Goal: Information Seeking & Learning: Learn about a topic

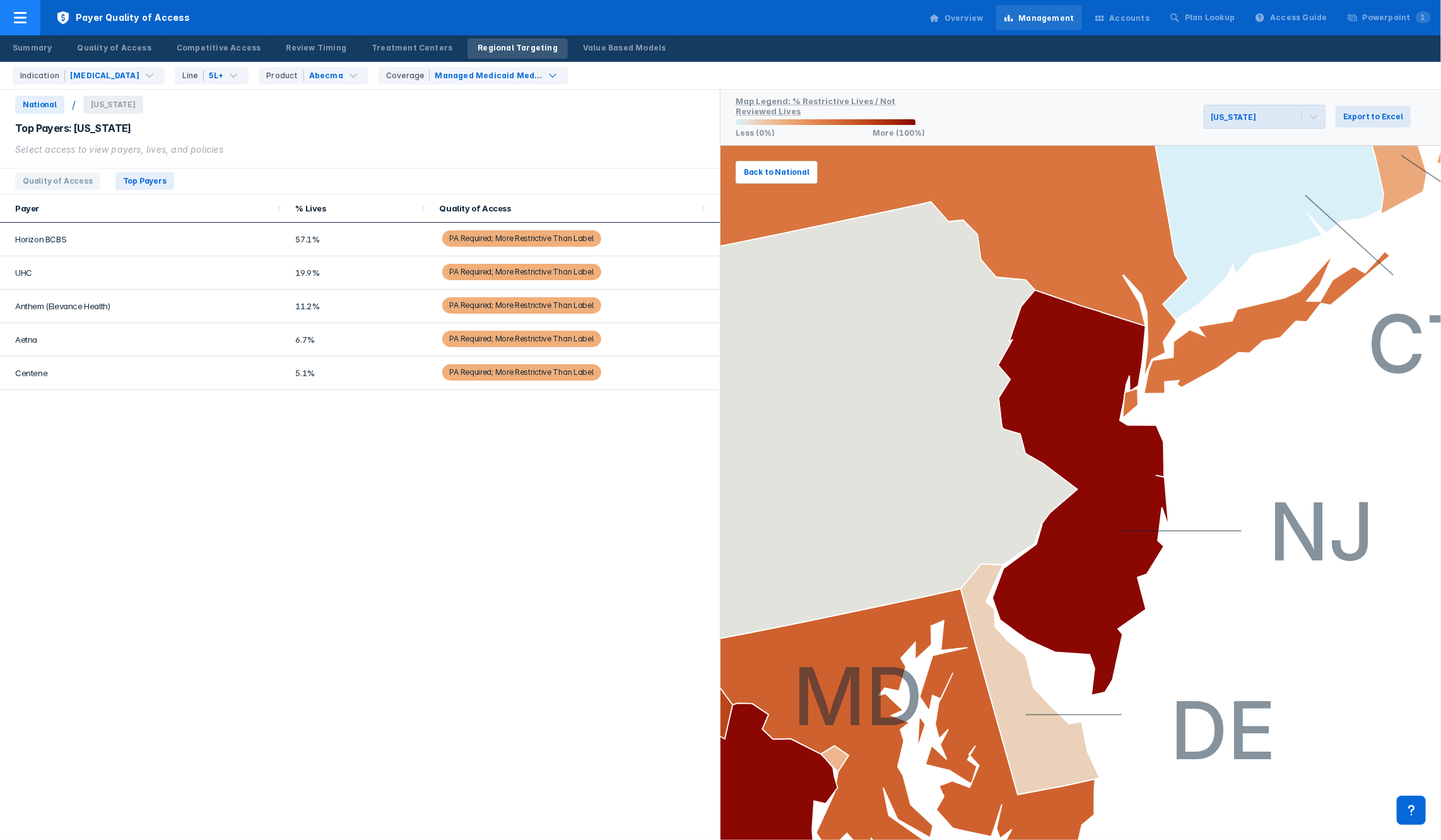
click at [98, 12] on span "Payer Quality of Access" at bounding box center [123, 17] width 165 height 35
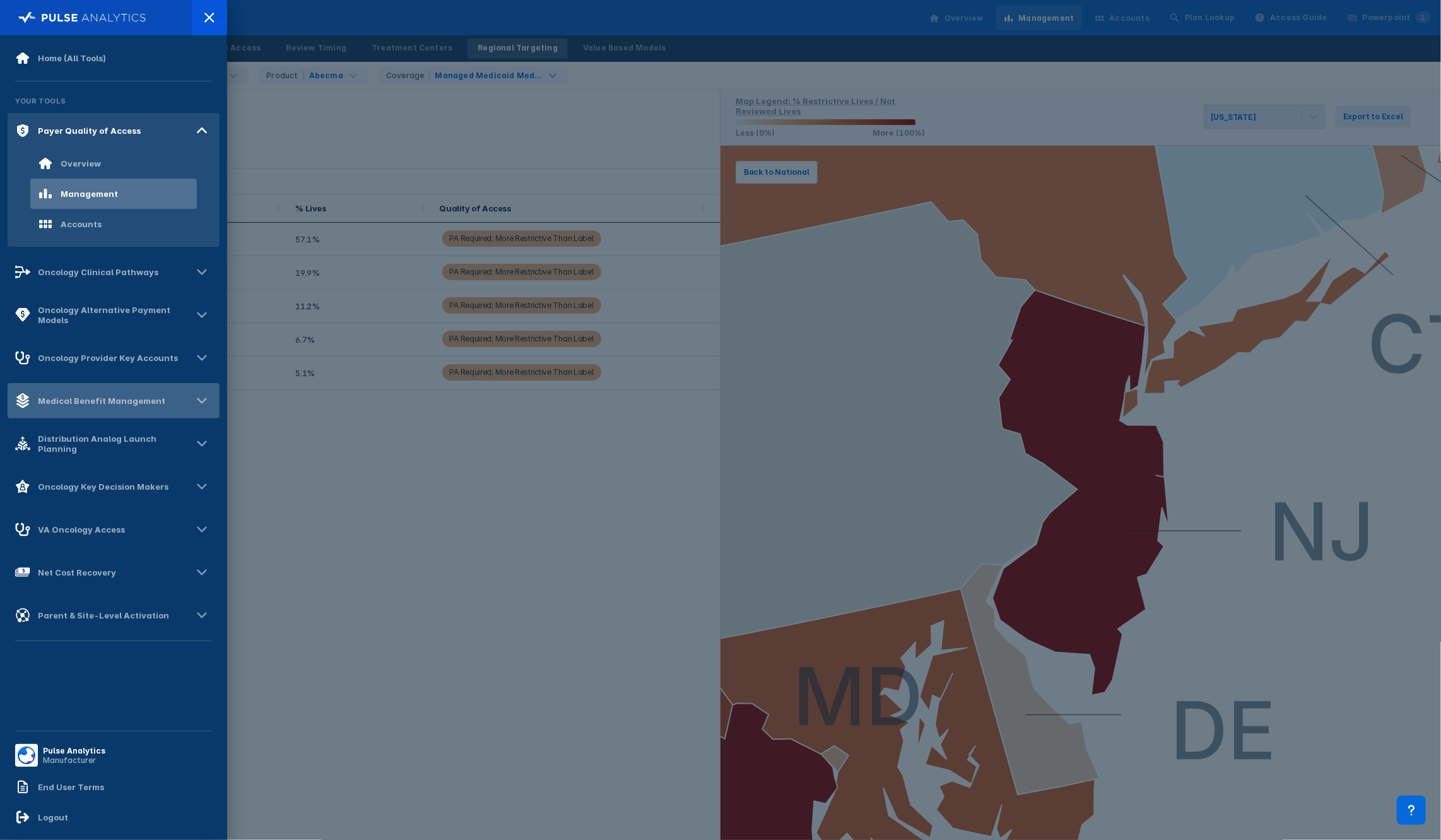
click at [108, 406] on div "Medical Benefit Management" at bounding box center [90, 400] width 150 height 15
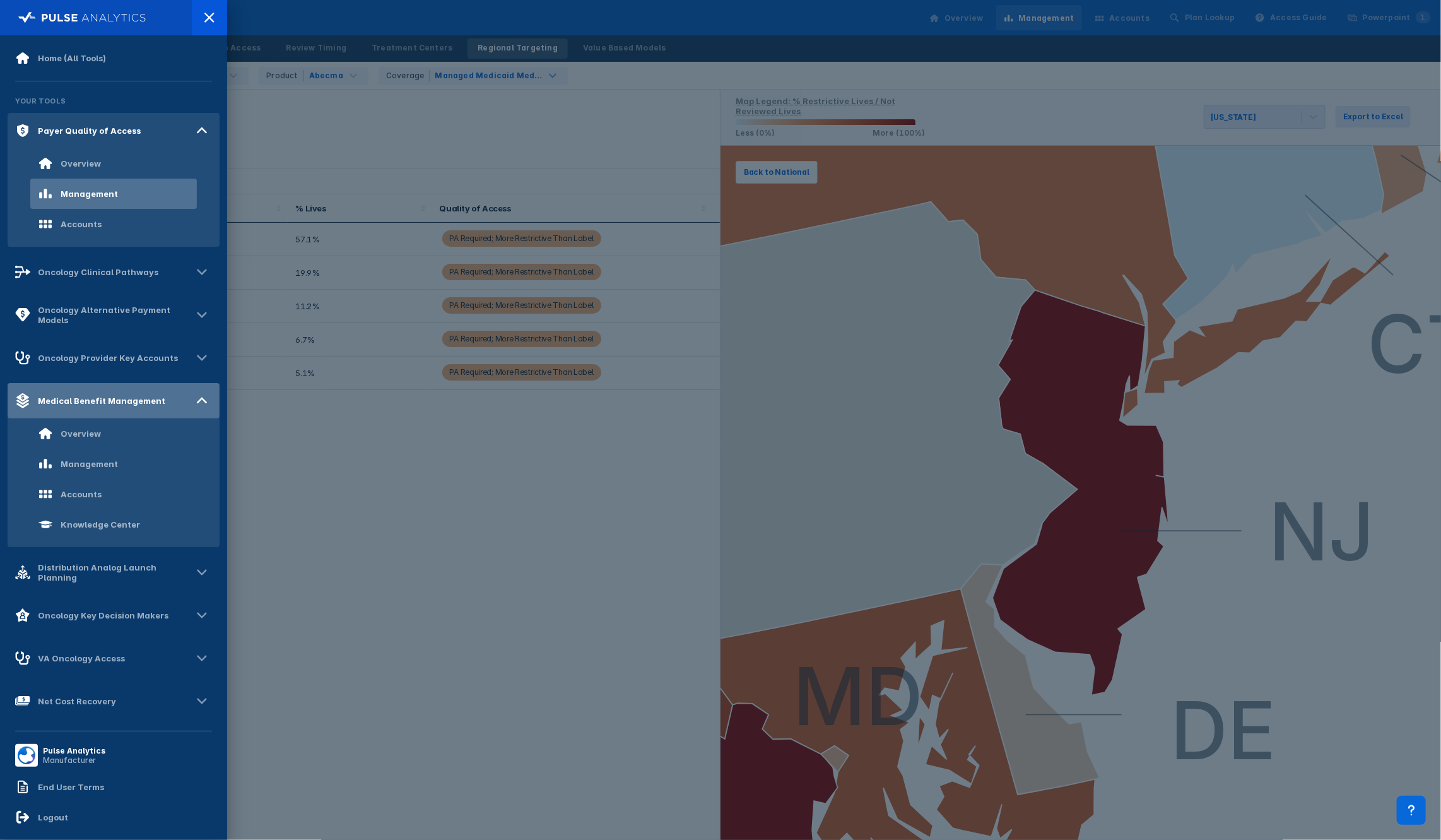
click at [108, 408] on div "Medical Benefit Management" at bounding box center [90, 400] width 150 height 15
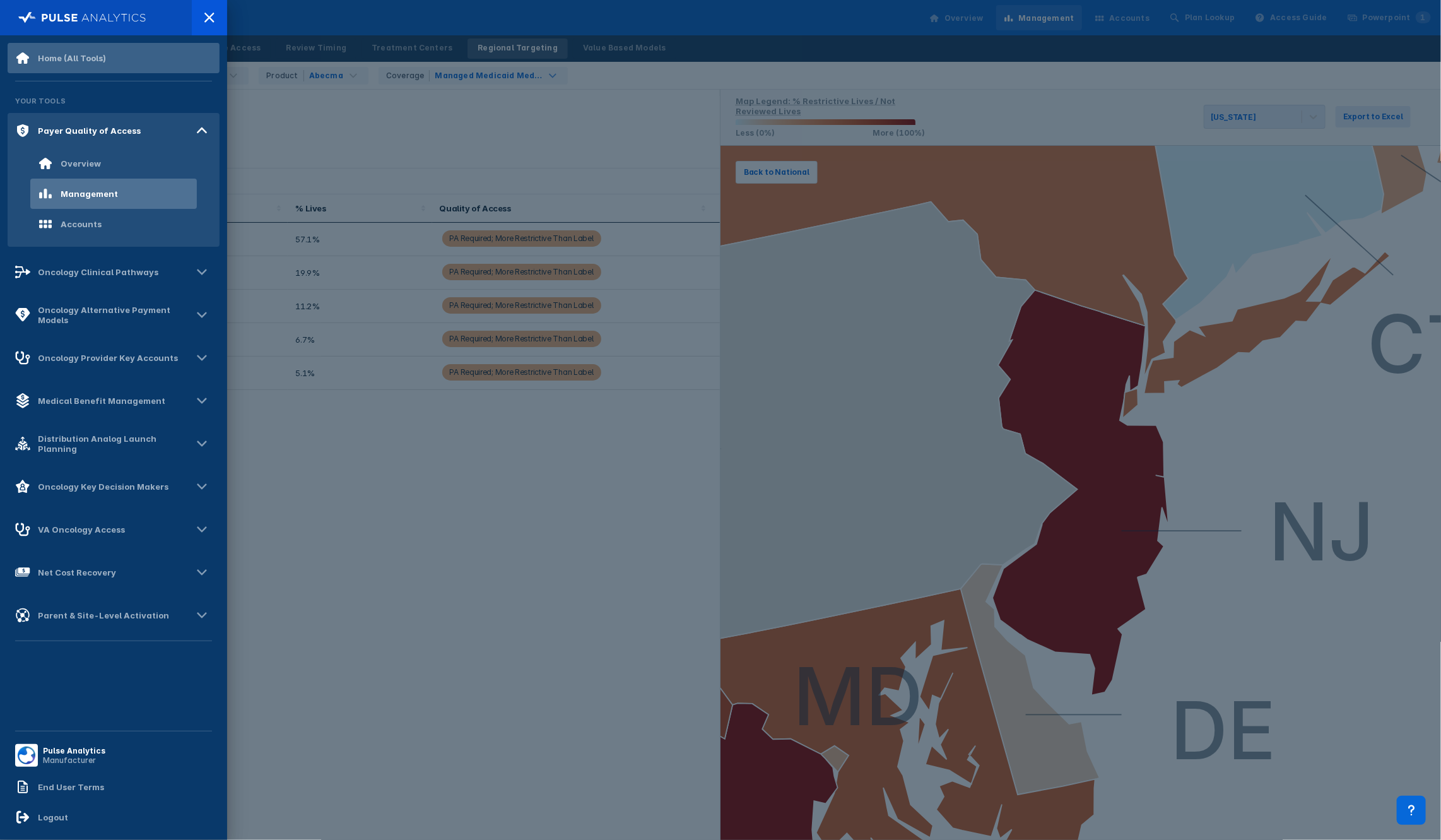
click at [125, 61] on div "Home (All Tools)" at bounding box center [114, 58] width 212 height 30
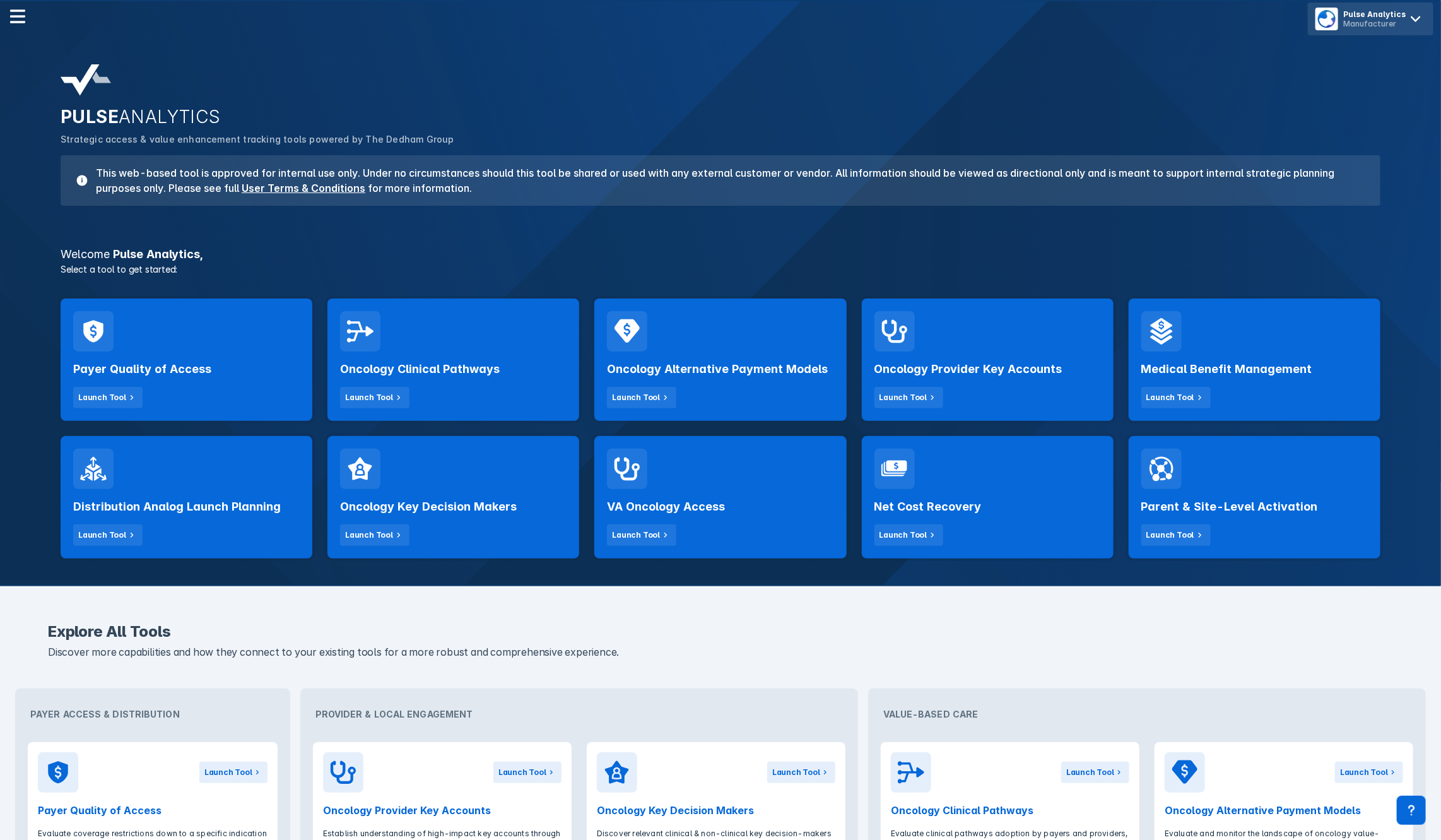
click at [1430, 18] on div "Pulse Analytics Manufacturer" at bounding box center [1371, 19] width 125 height 33
click at [1339, 48] on span "Logout" at bounding box center [1337, 53] width 30 height 10
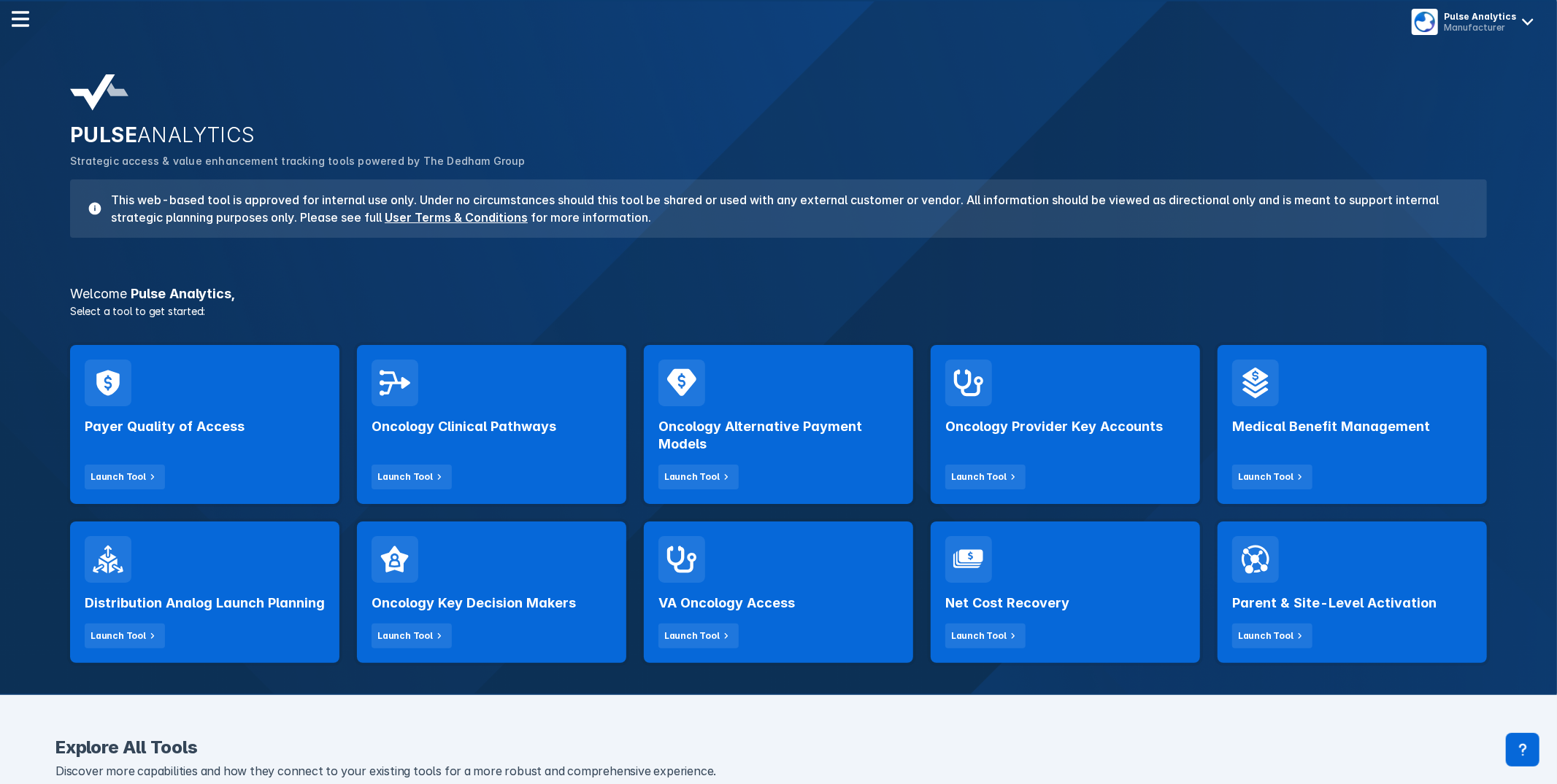
click at [730, 155] on p "Strategic access & value enhancement tracking tools powered by The Dedham Group" at bounding box center [779, 161] width 1417 height 16
click at [1380, 369] on div "Medical Benefit Management Launch Tool" at bounding box center [1352, 424] width 270 height 160
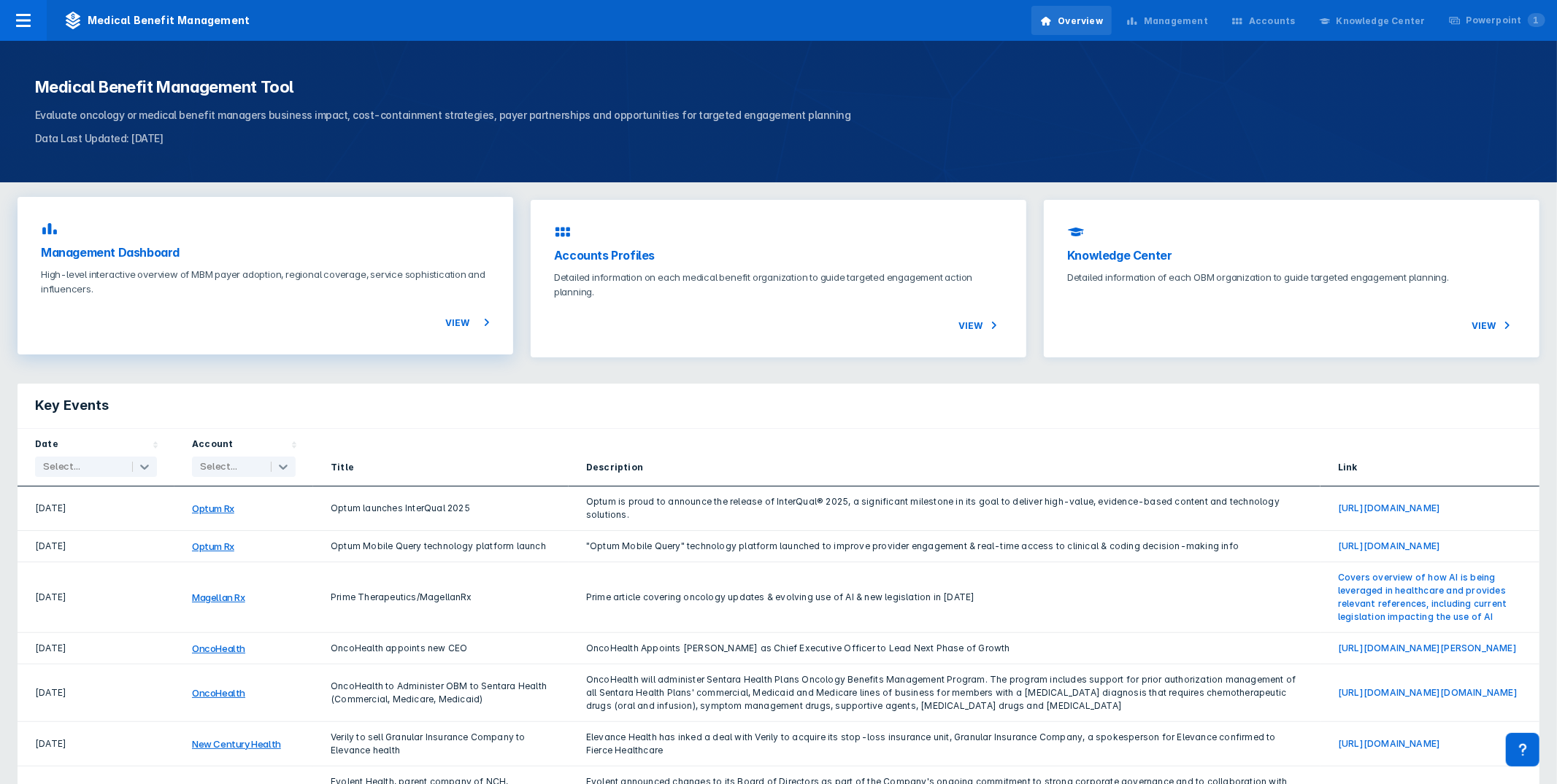
click at [325, 266] on div "Management Dashboard High-level interactive overview of MBM payer adoption, reg…" at bounding box center [265, 276] width 496 height 158
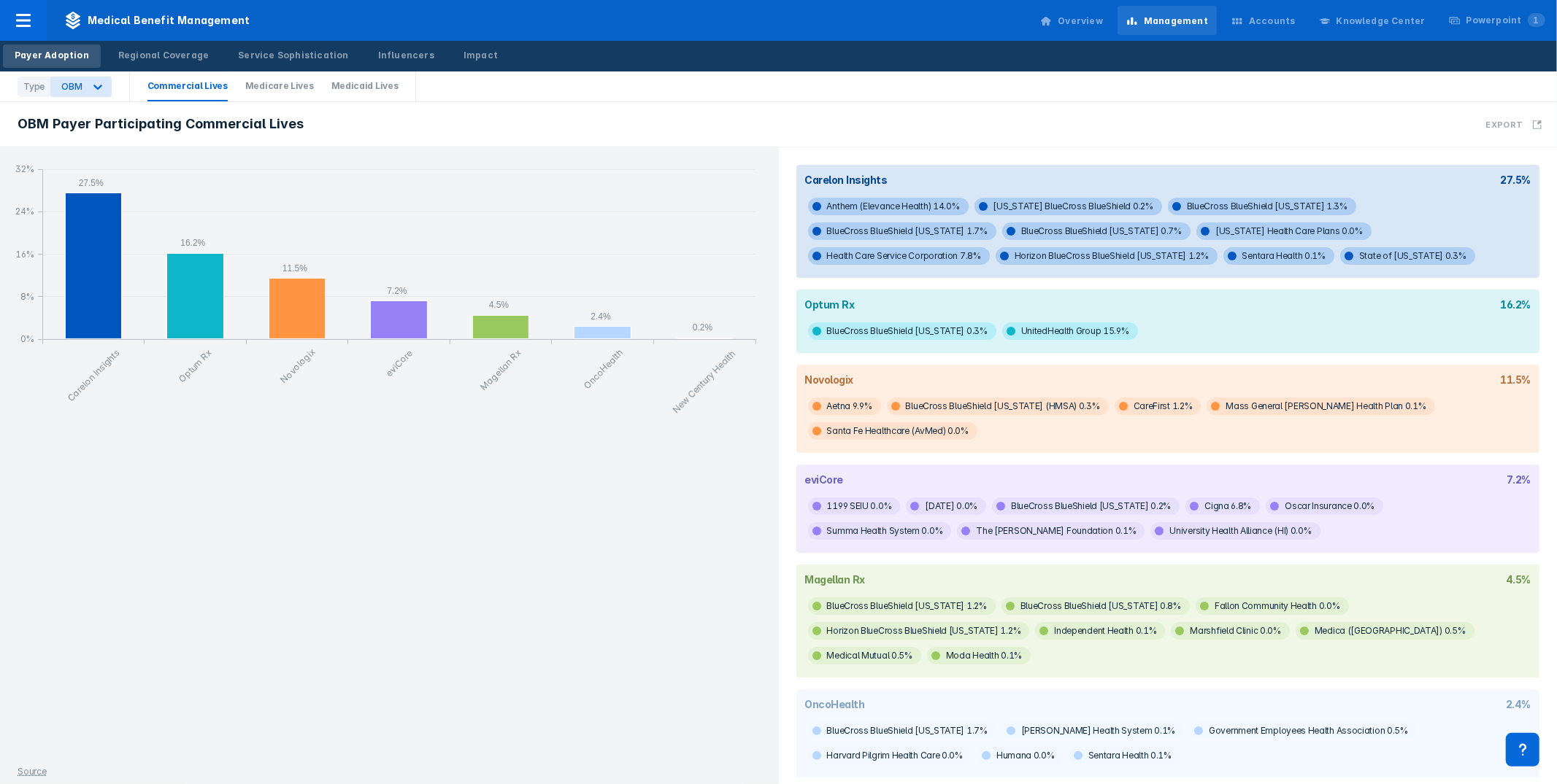
click at [946, 104] on div "OBM Payer Participating Commercial Lives Export" at bounding box center [778, 124] width 1557 height 45
click at [933, 61] on div "Payer Adoption Regional Coverage Service Sophistication Influencers Impact" at bounding box center [778, 56] width 1557 height 31
click at [1285, 24] on div "Accounts" at bounding box center [1272, 21] width 47 height 14
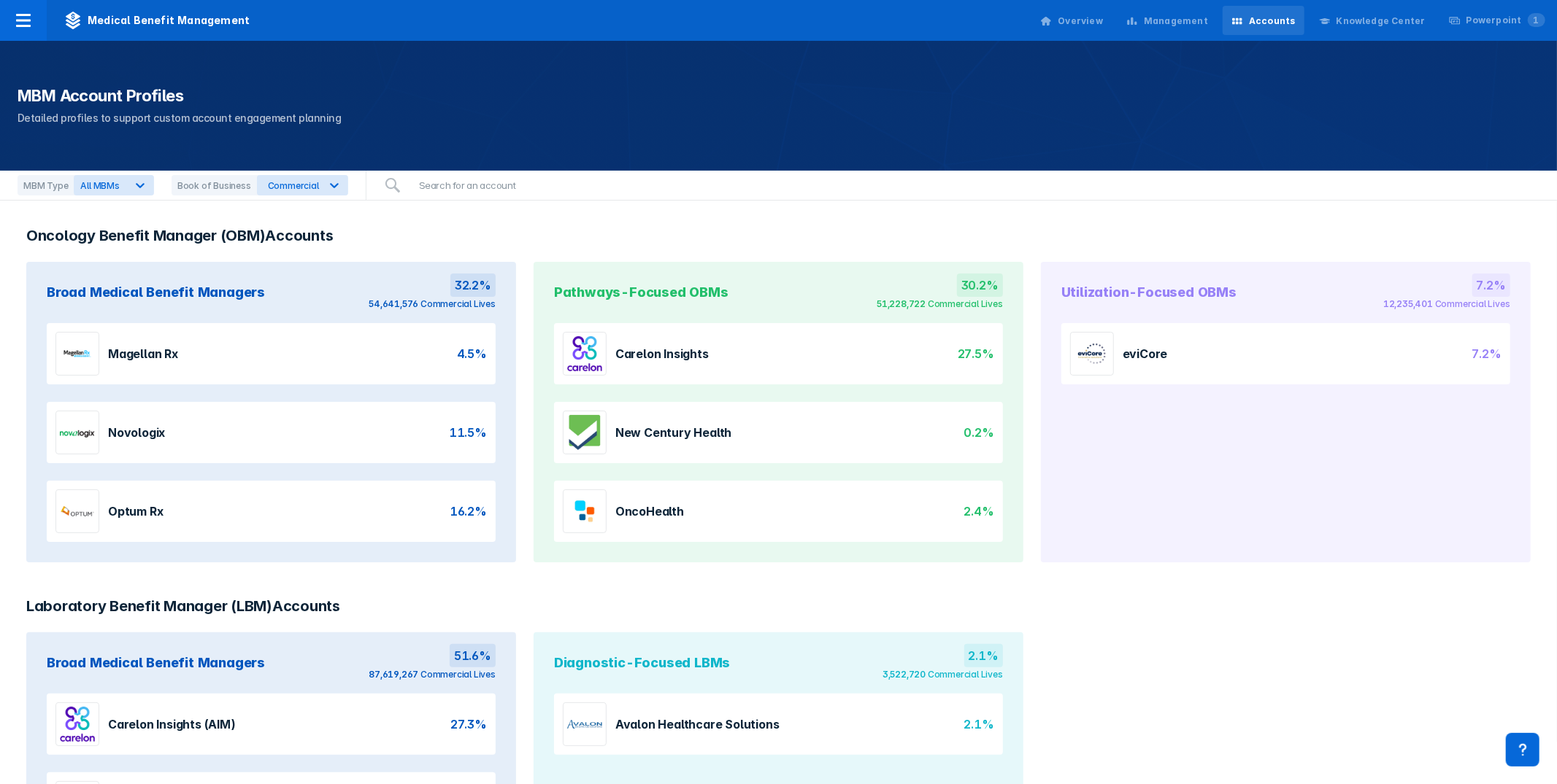
click at [282, 349] on section "Magellan Rx 4.5%" at bounding box center [271, 354] width 449 height 61
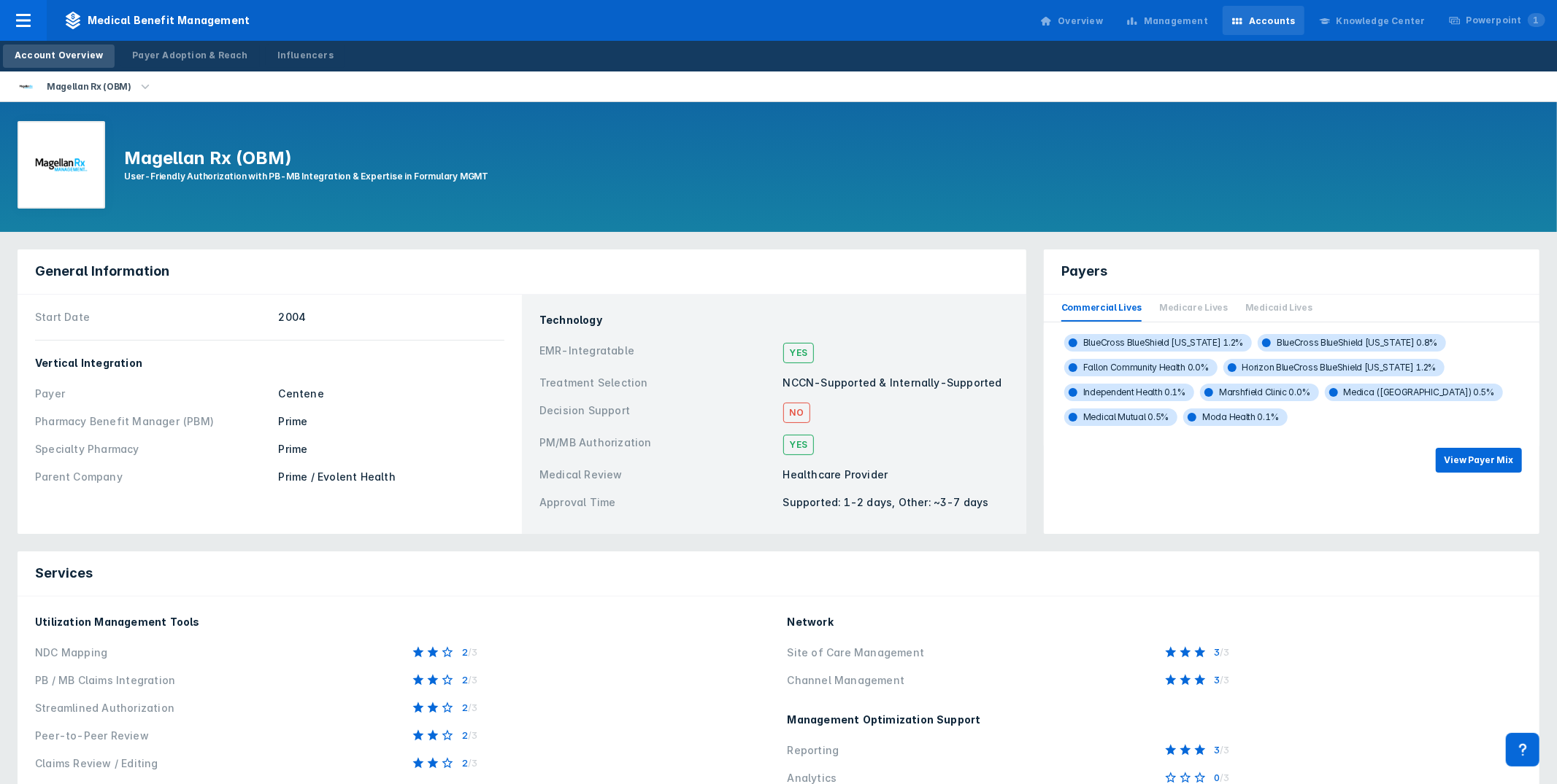
click at [697, 154] on div "Magellan Rx (OBM) User-Friendly Authorization with PB-MB Integration & Expertis…" at bounding box center [778, 167] width 1557 height 130
click at [850, 219] on div "Magellan Rx (OBM) User-Friendly Authorization with PB-MB Integration & Expertis…" at bounding box center [778, 167] width 1557 height 130
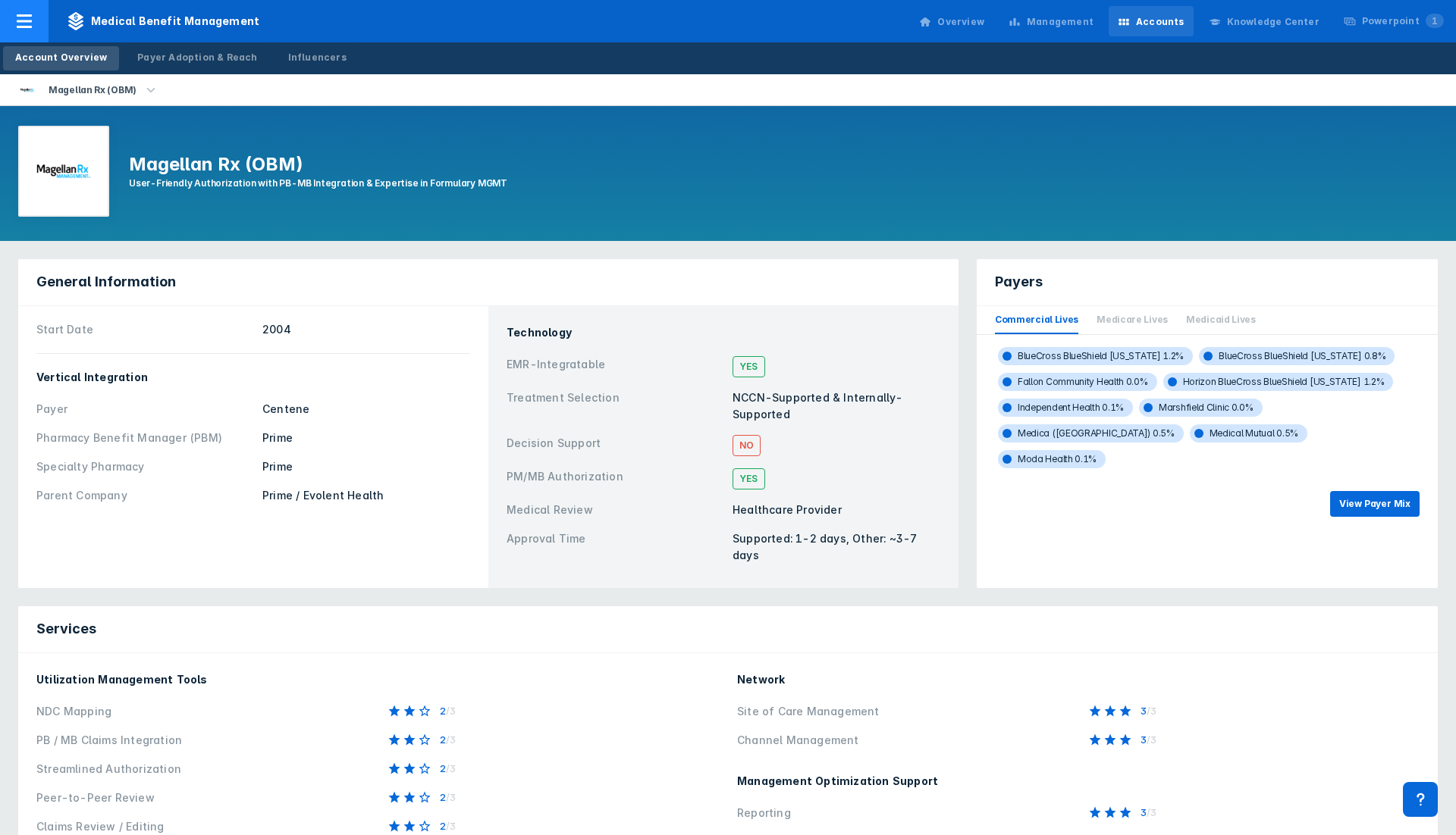
click at [96, 17] on span "Medical Benefit Management" at bounding box center [163, 21] width 229 height 42
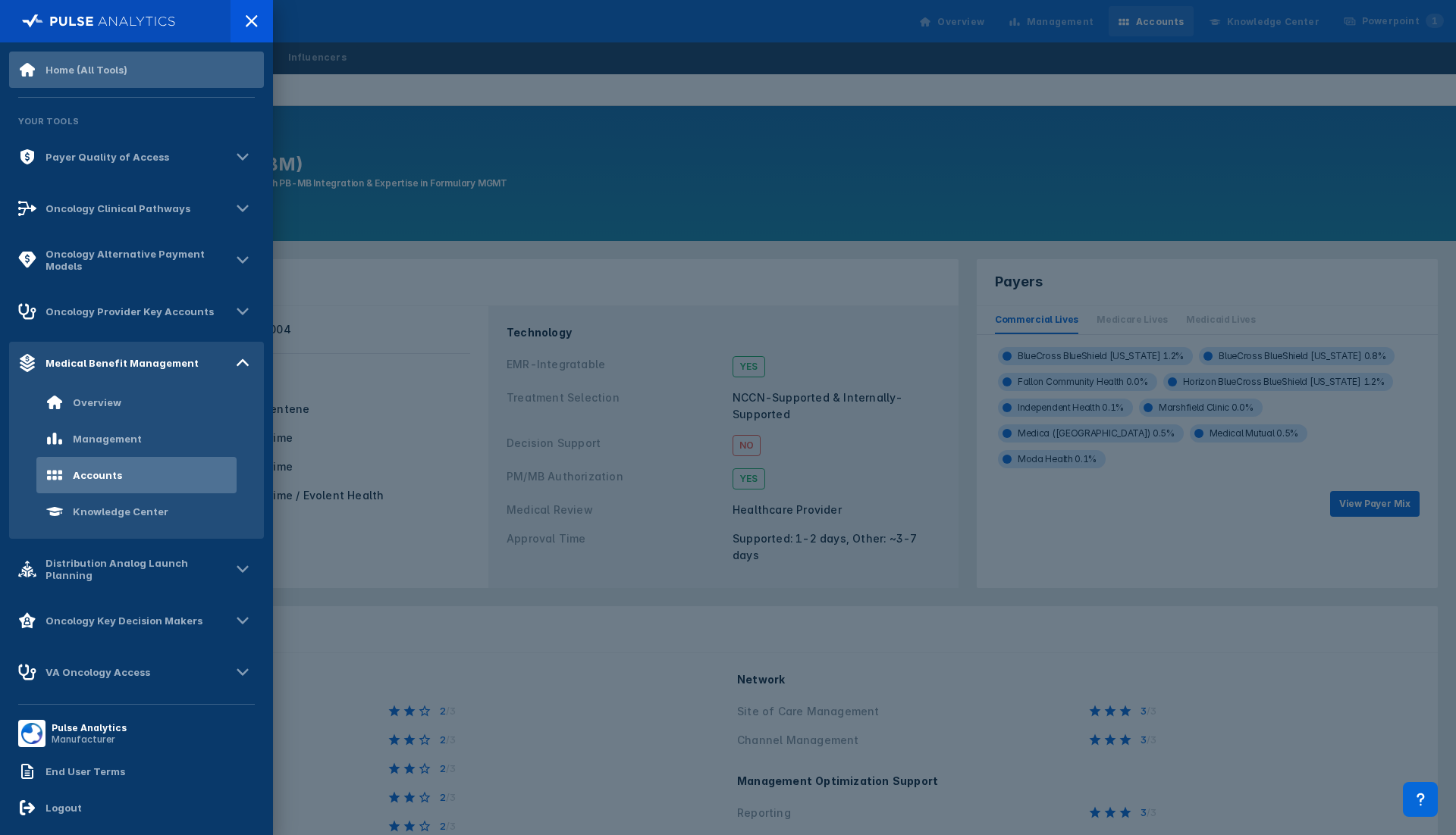
click at [142, 69] on div "Home (All Tools)" at bounding box center [137, 69] width 255 height 37
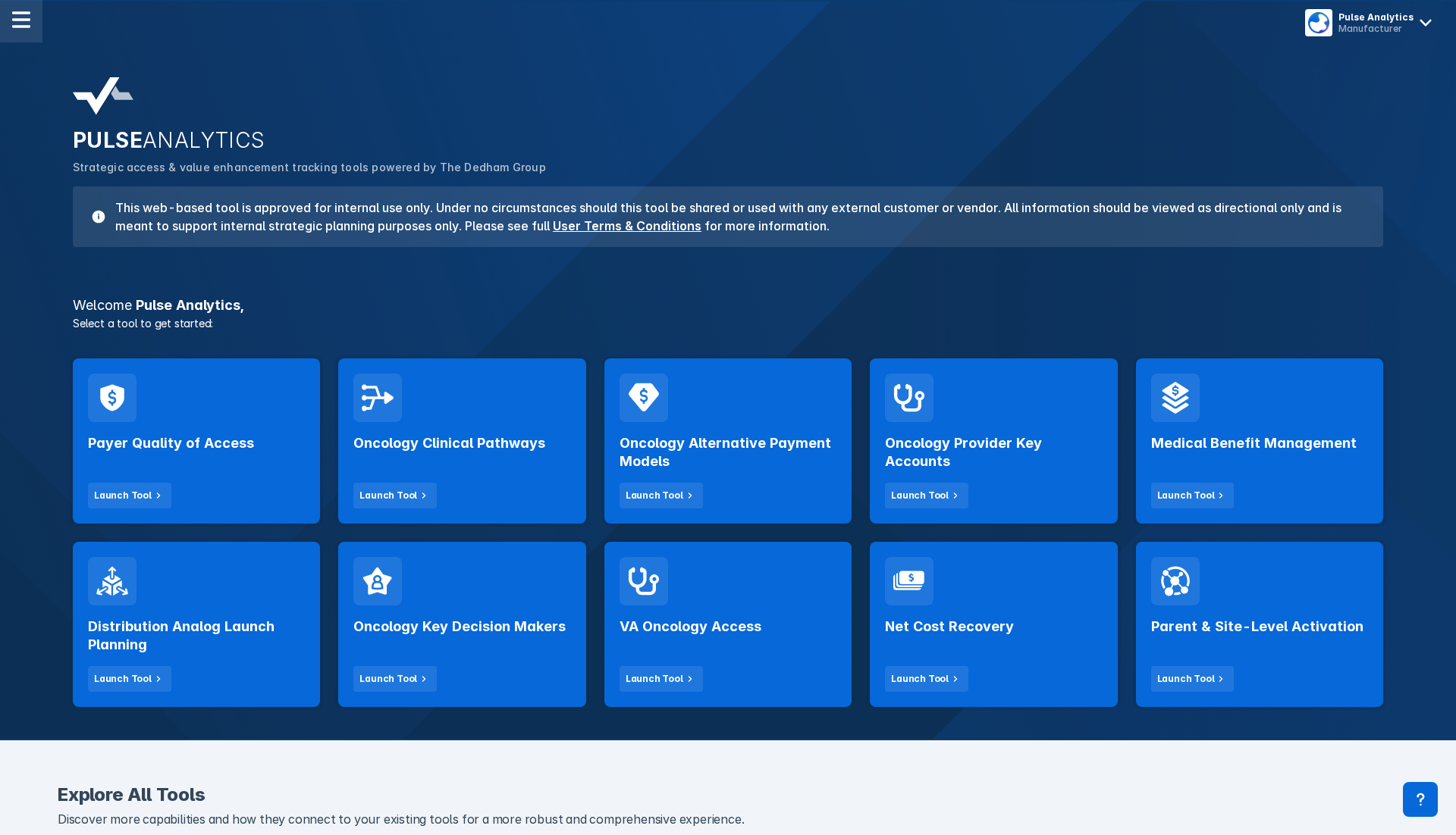
click at [10, 26] on div at bounding box center [21, 21] width 42 height 42
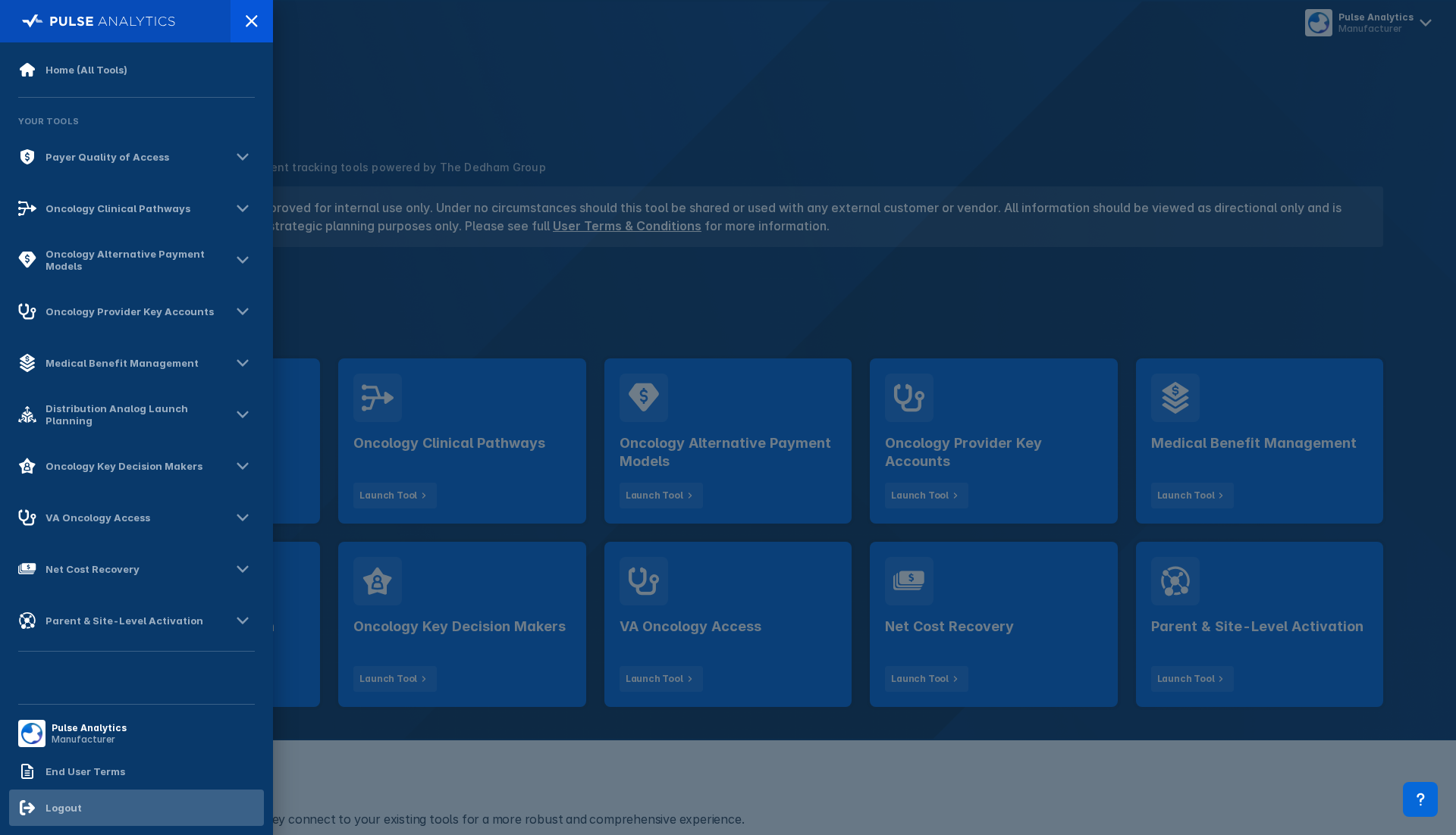
click at [53, 808] on div "Logout" at bounding box center [64, 808] width 37 height 12
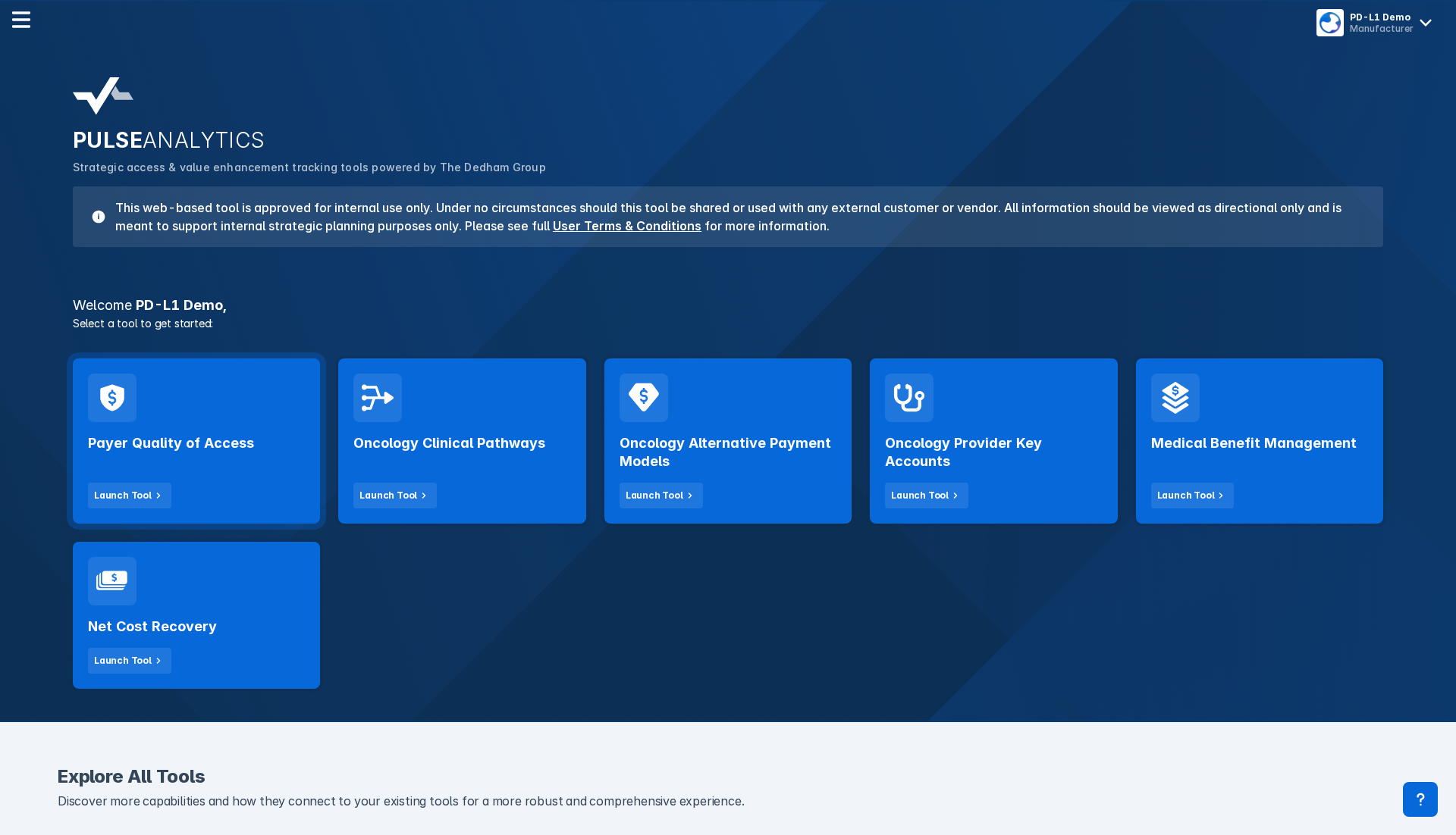
click at [238, 412] on div "Payer Quality of Access Launch Tool" at bounding box center [197, 441] width 247 height 166
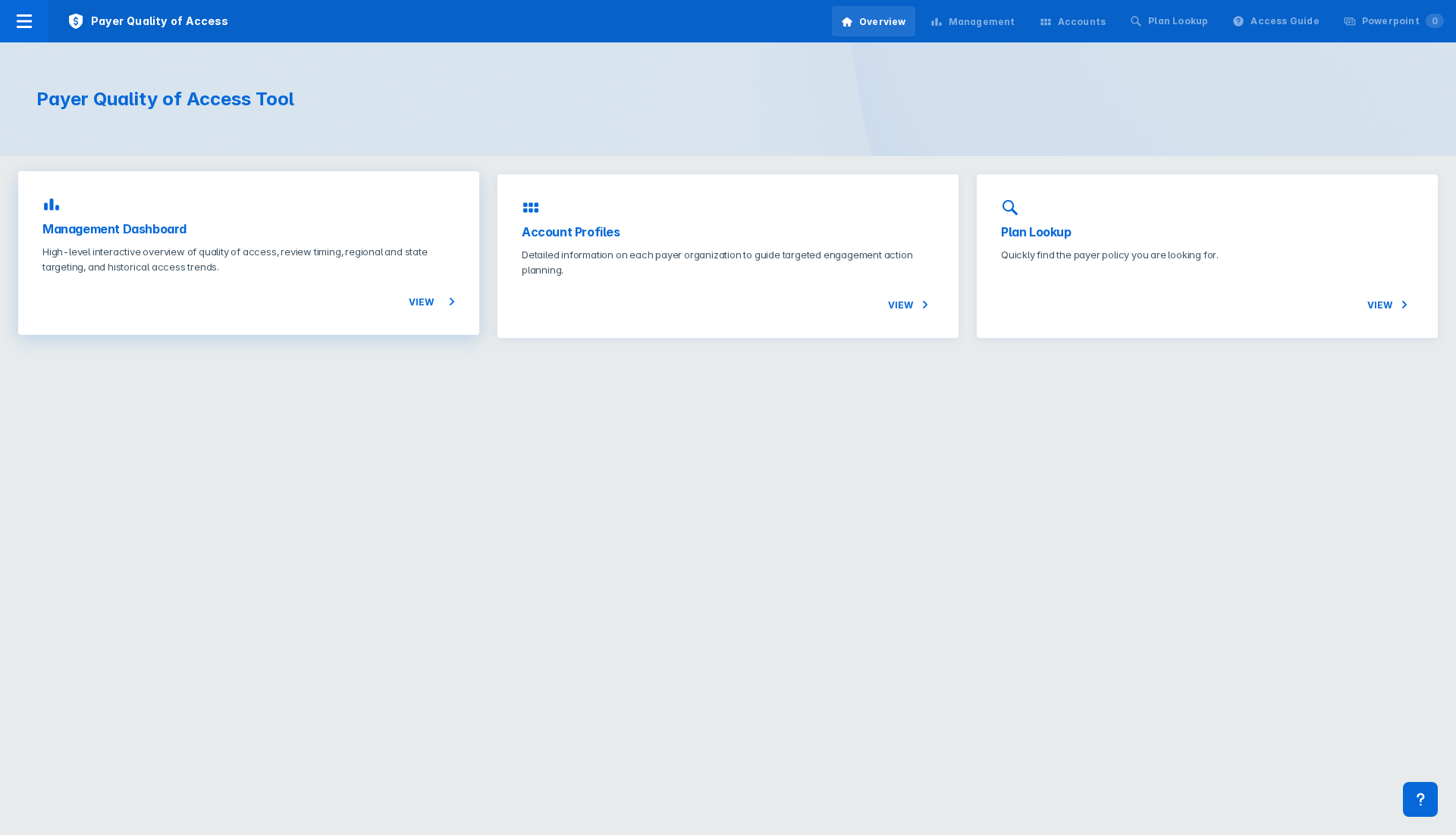
click at [84, 315] on div "Management Dashboard High-level interactive overview of quality of access, revi…" at bounding box center [248, 253] width 461 height 164
